Goal: Navigation & Orientation: Go to known website

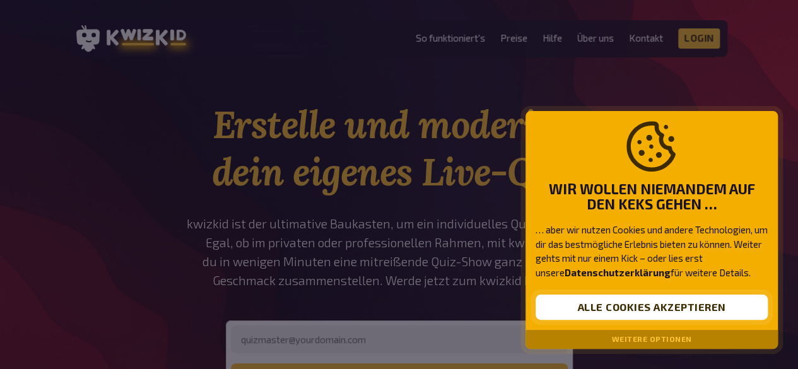
click at [678, 315] on button "Alle Cookies akzeptieren" at bounding box center [652, 307] width 232 height 25
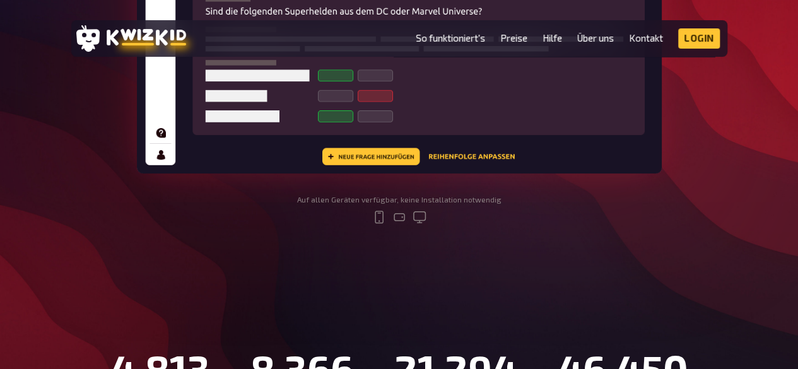
scroll to position [820, 0]
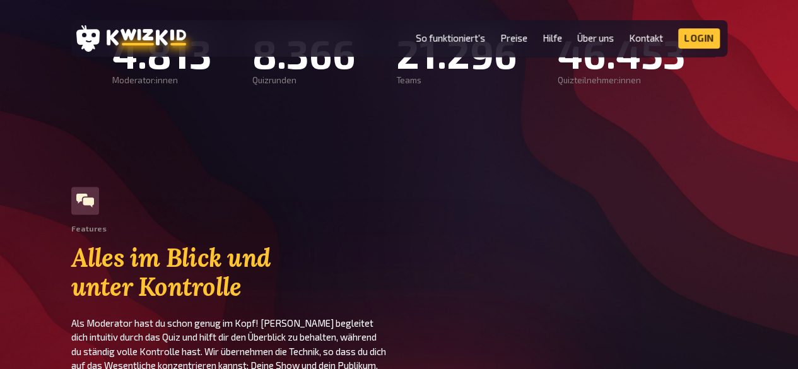
scroll to position [820, 0]
